Goal: Task Accomplishment & Management: Complete application form

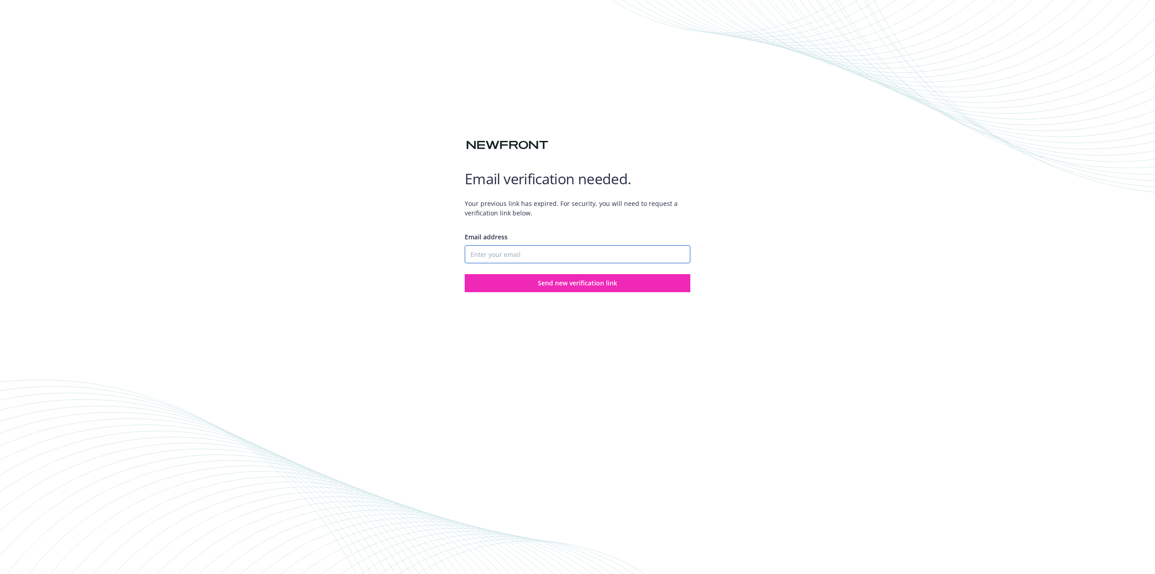
click at [556, 250] on input "Email address" at bounding box center [578, 254] width 226 height 18
type input "[EMAIL_ADDRESS][DOMAIN_NAME]"
